Goal: Check status: Check status

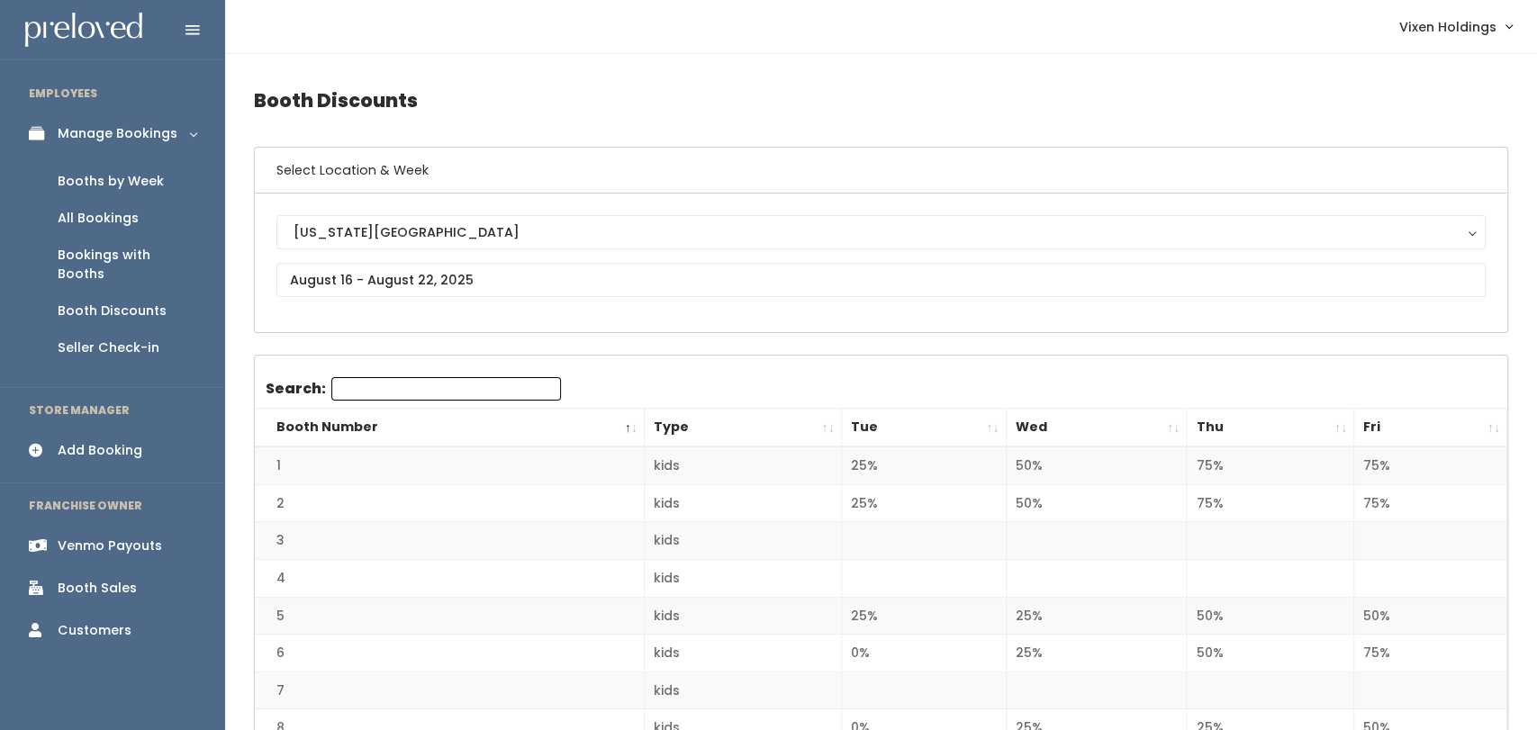
click at [57, 160] on ul "Booths by Week All Bookings Bookings with Booths Booth Discounts Seller Check-in" at bounding box center [112, 264] width 225 height 221
click at [130, 213] on div "All Bookings" at bounding box center [98, 218] width 81 height 19
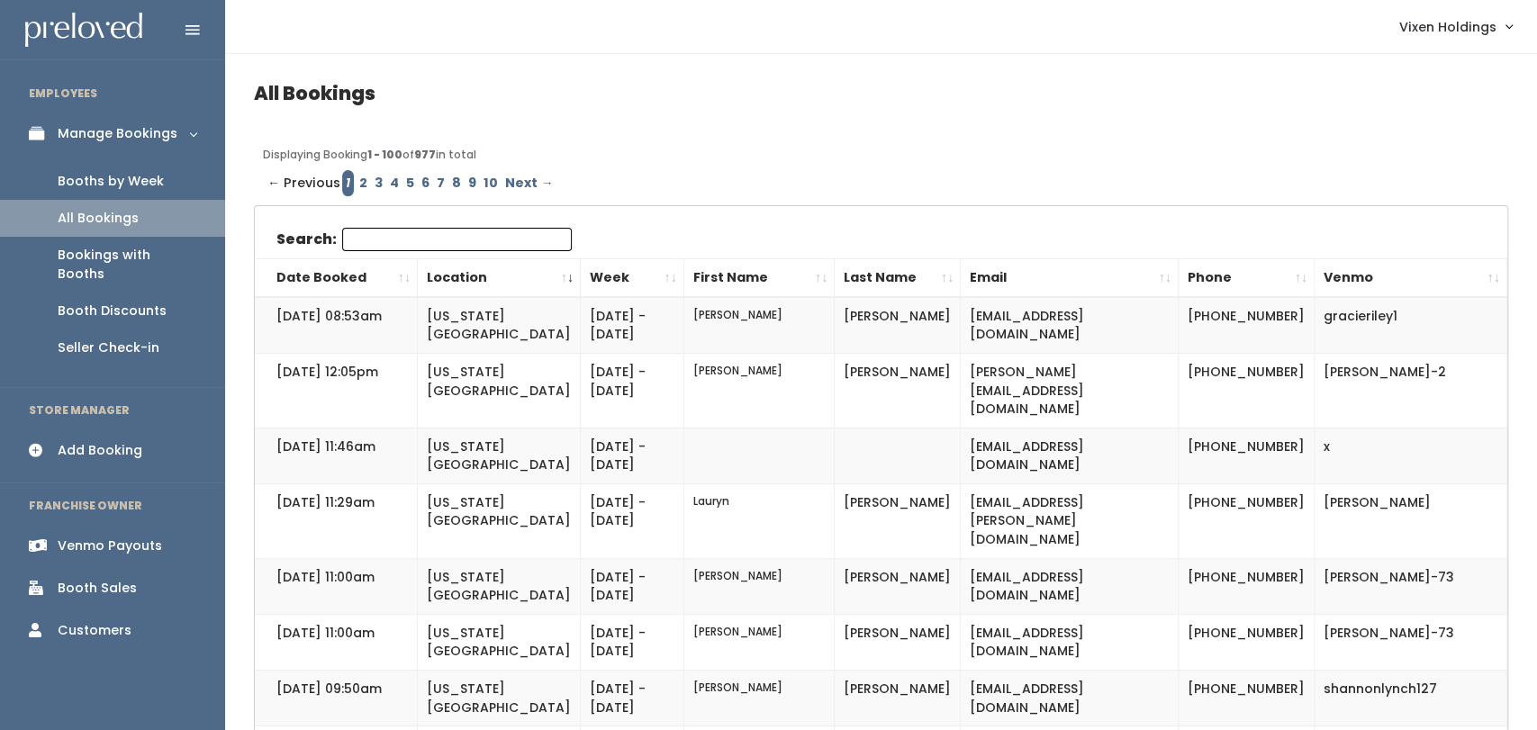
click at [140, 182] on div "Booths by Week" at bounding box center [111, 181] width 106 height 19
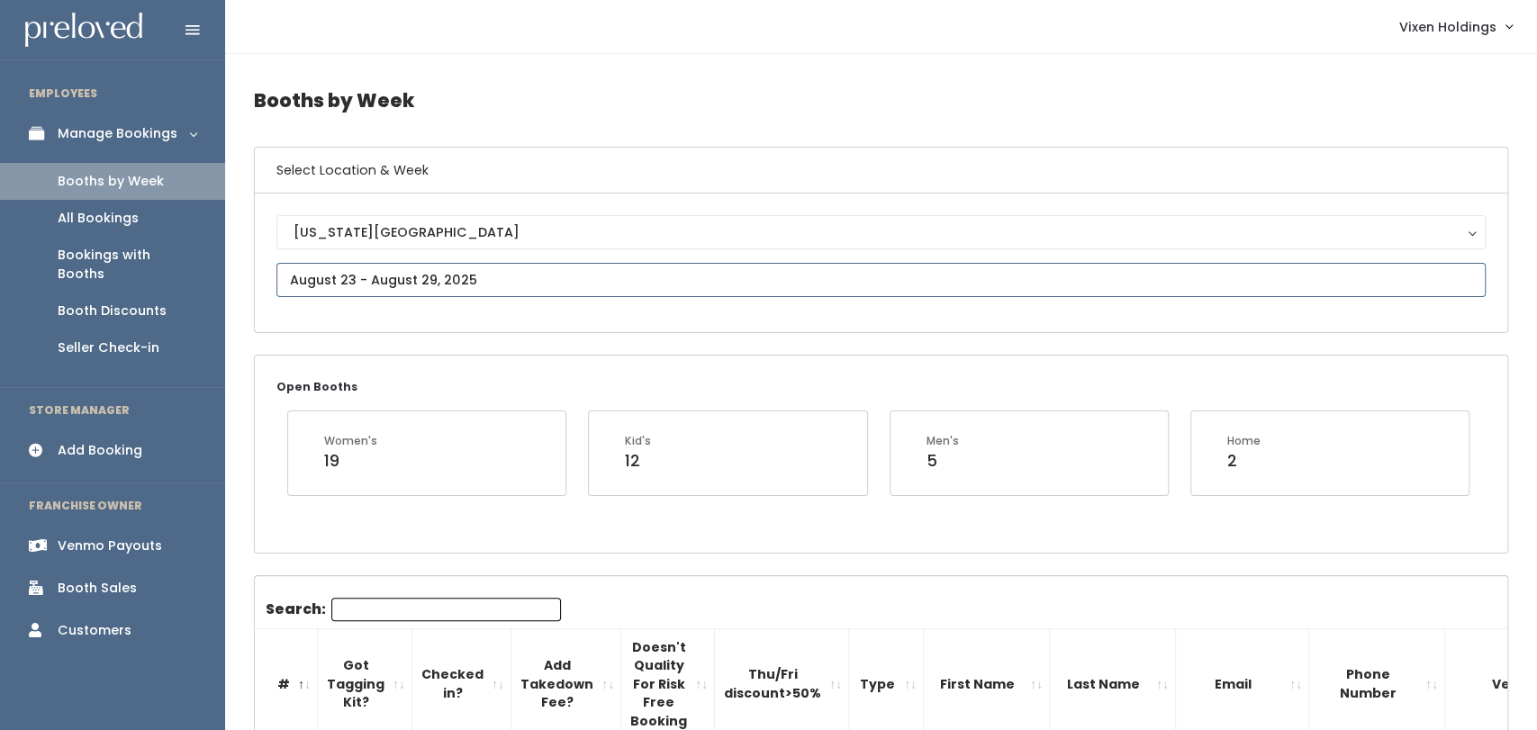
click at [533, 275] on input "text" at bounding box center [880, 280] width 1209 height 34
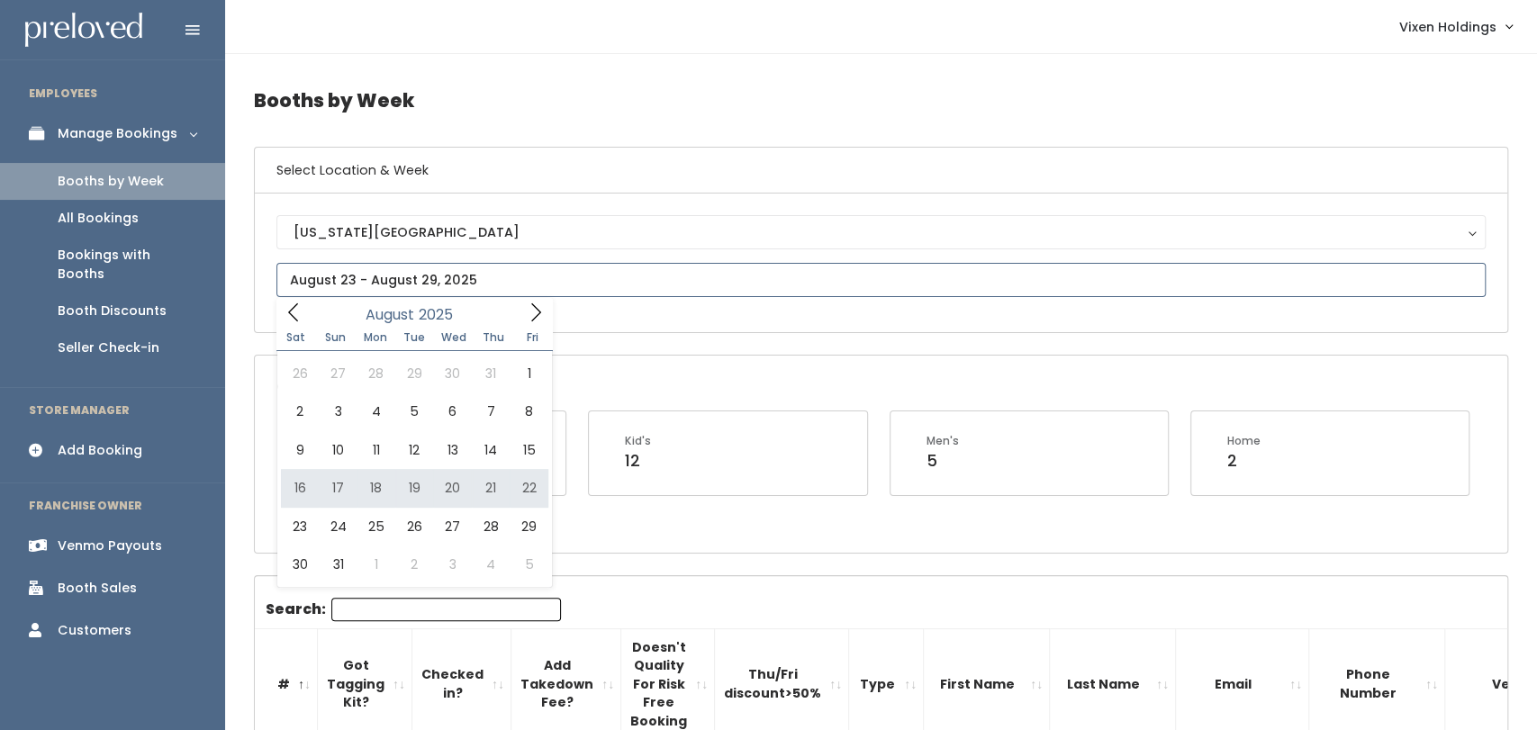
type input "August 16 to August 22"
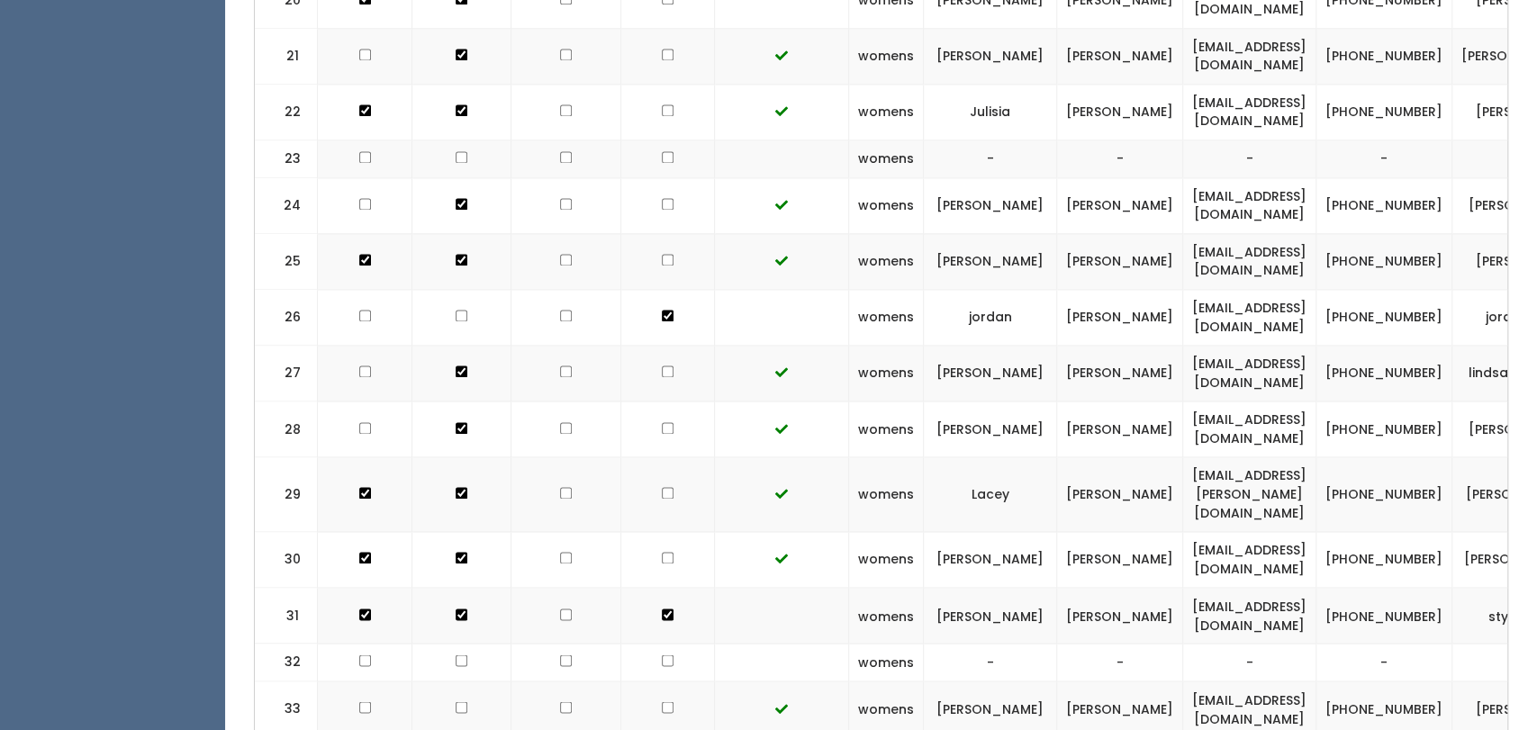
scroll to position [1701, 0]
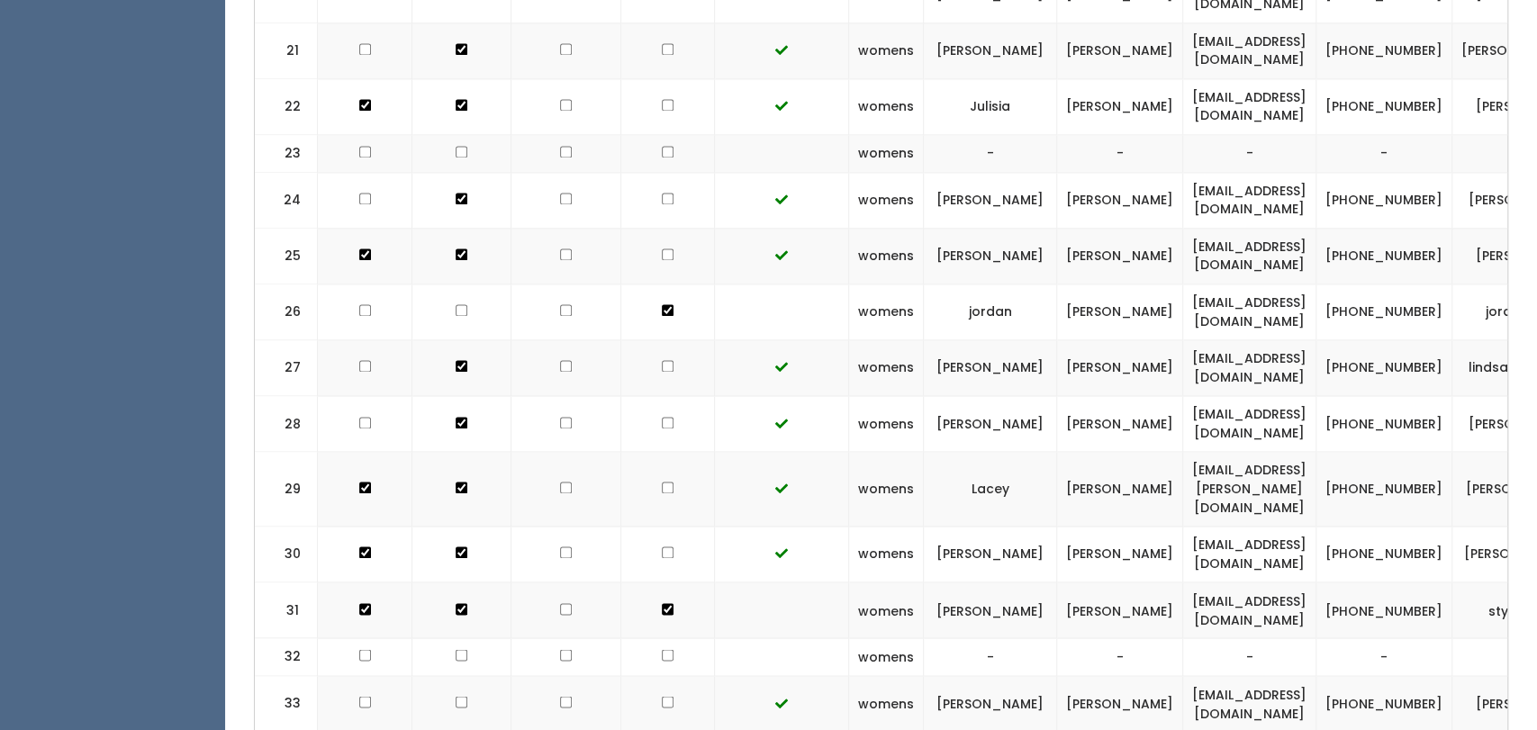
click at [663, 452] on td at bounding box center [668, 489] width 94 height 75
